Goal: Information Seeking & Learning: Learn about a topic

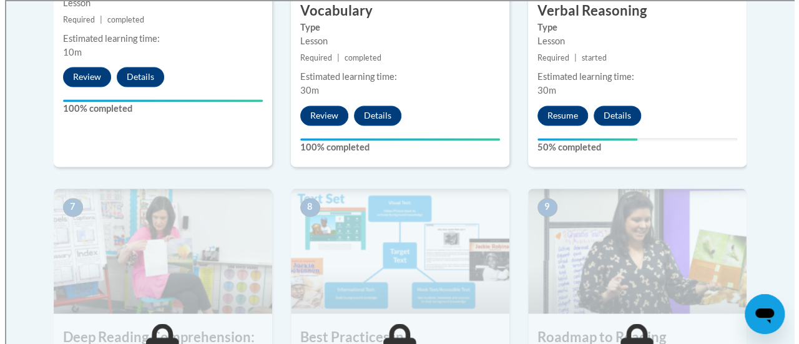
scroll to position [920, 0]
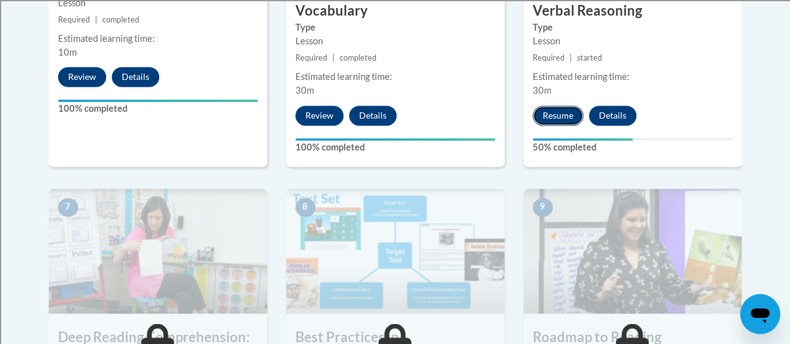
click at [546, 117] on button "Resume" at bounding box center [558, 116] width 51 height 20
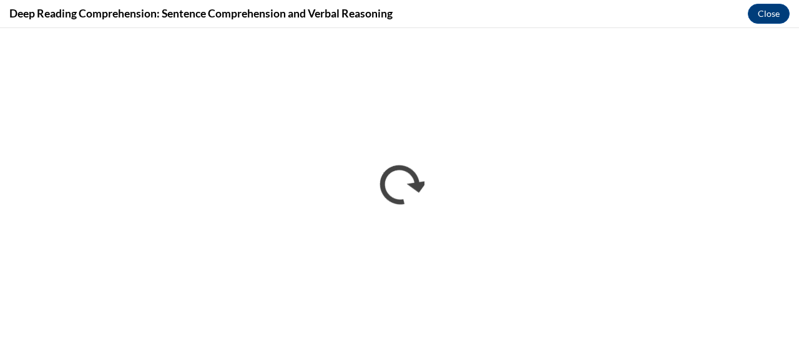
scroll to position [0, 0]
